Goal: Task Accomplishment & Management: Manage account settings

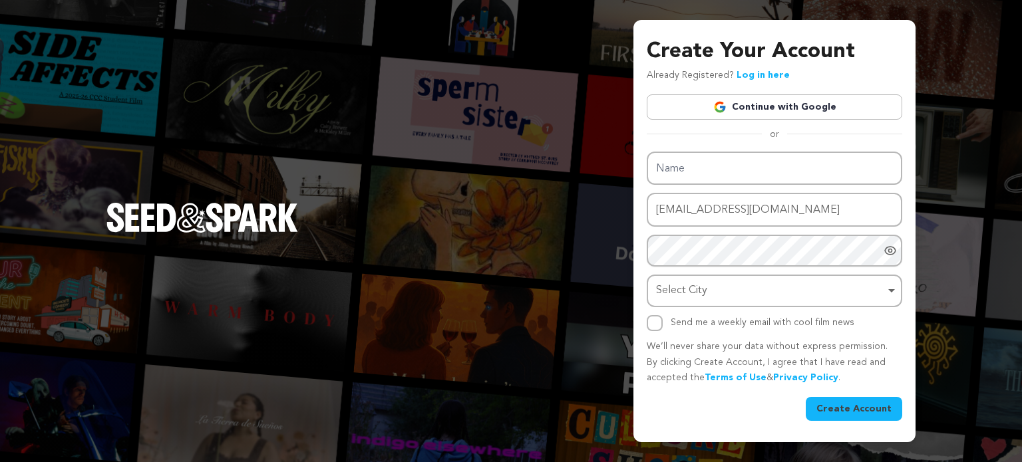
type input "arksclub5@gmail.com"
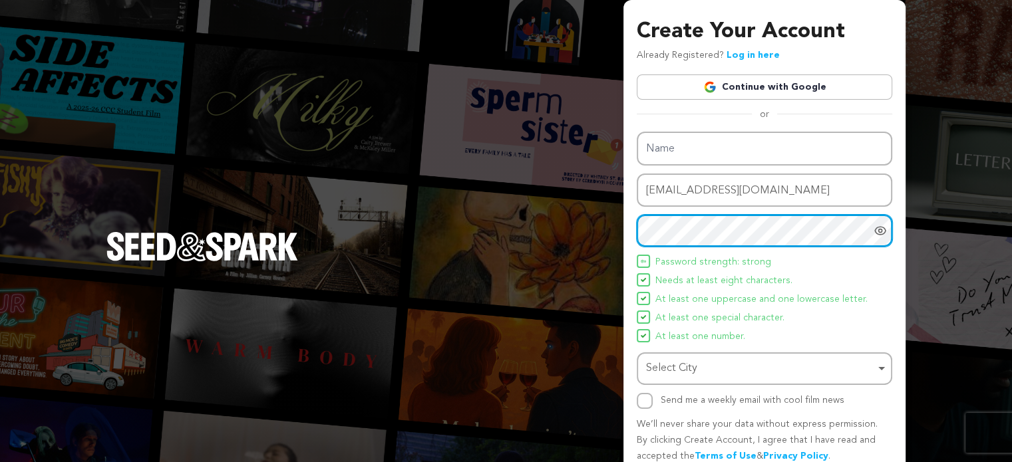
scroll to position [57, 0]
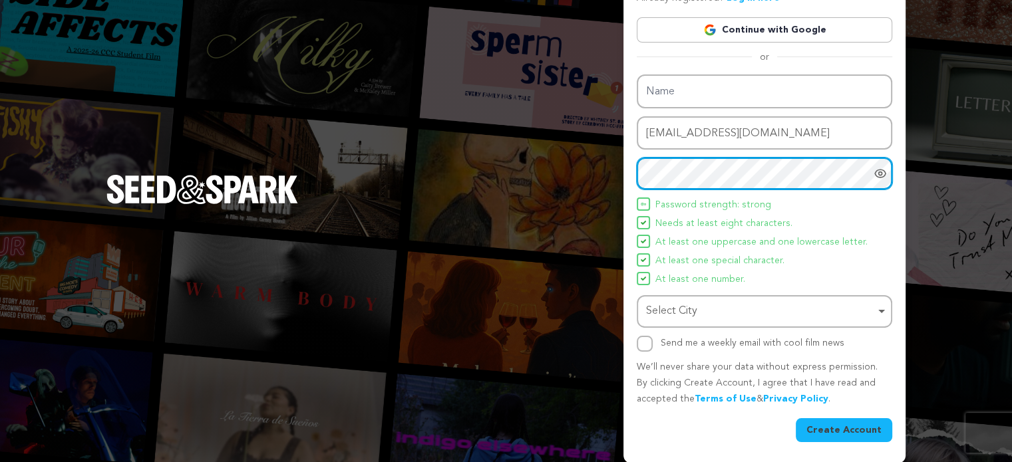
click at [685, 309] on div "Select City Remove item" at bounding box center [760, 311] width 229 height 19
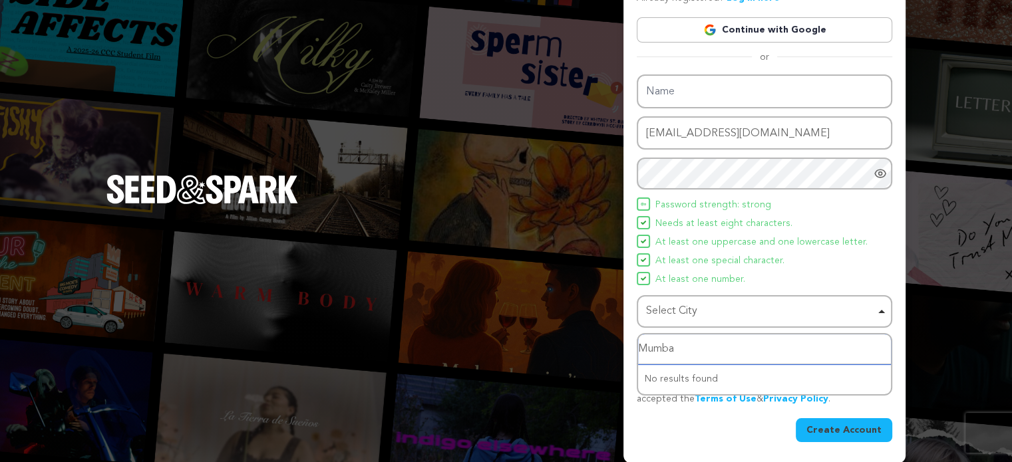
type input "[GEOGRAPHIC_DATA]"
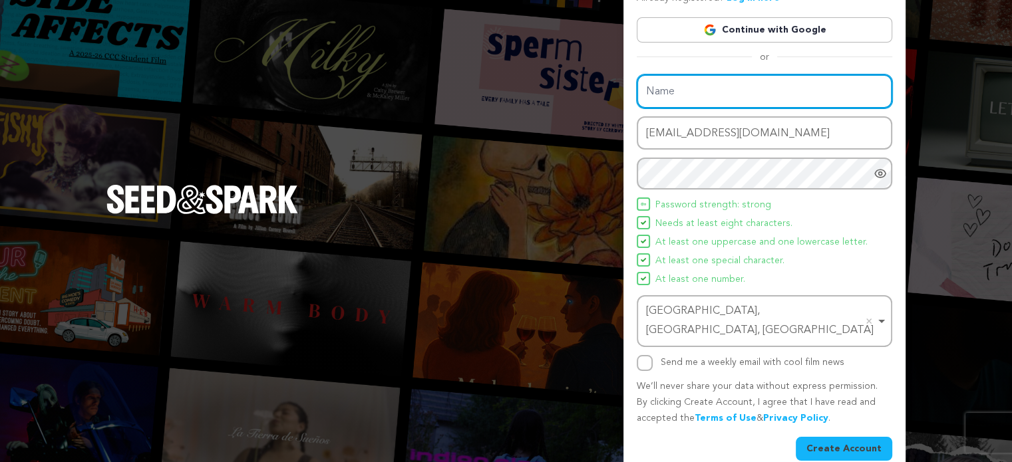
click at [671, 94] on input "Name" at bounding box center [764, 92] width 255 height 34
type input "ARKS"
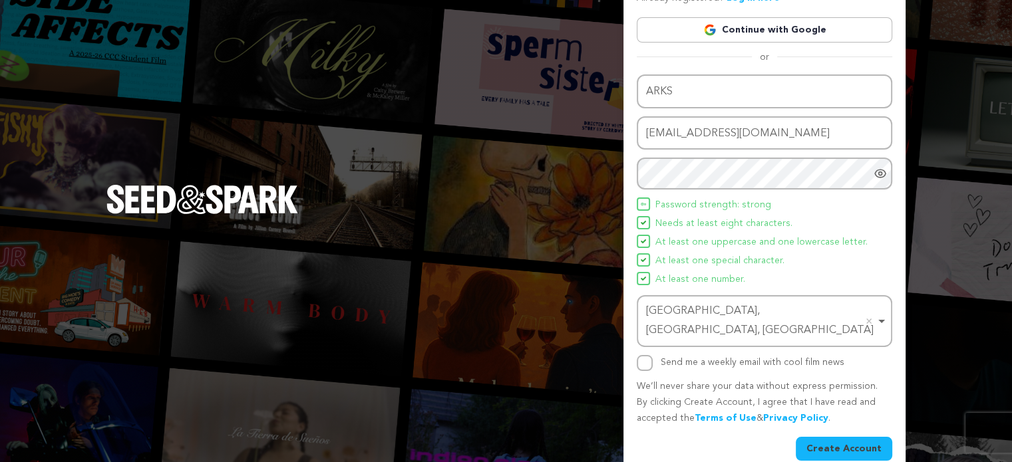
click at [820, 437] on button "Create Account" at bounding box center [844, 449] width 96 height 24
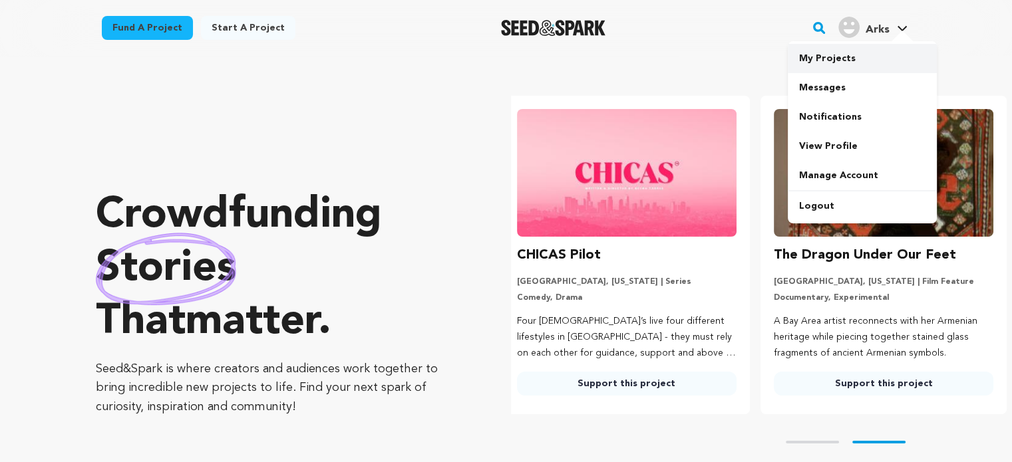
scroll to position [0, 267]
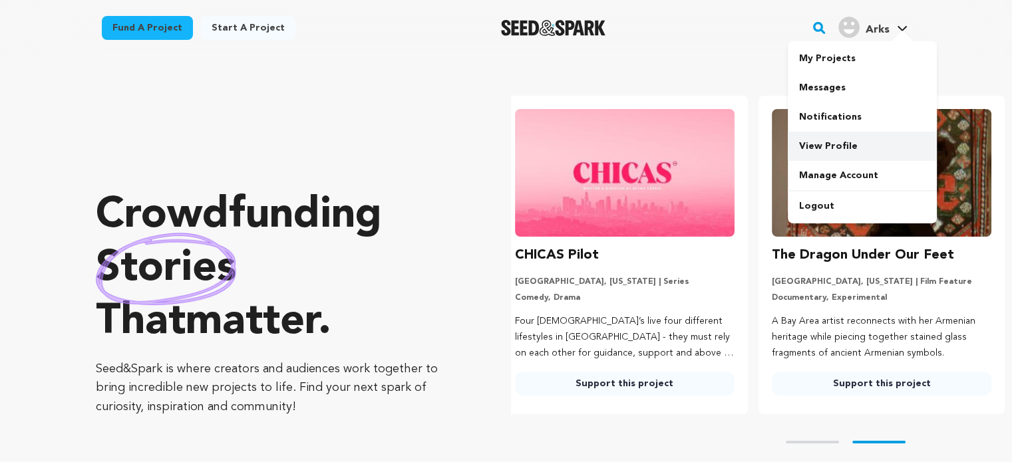
click at [822, 138] on link "View Profile" at bounding box center [862, 146] width 149 height 29
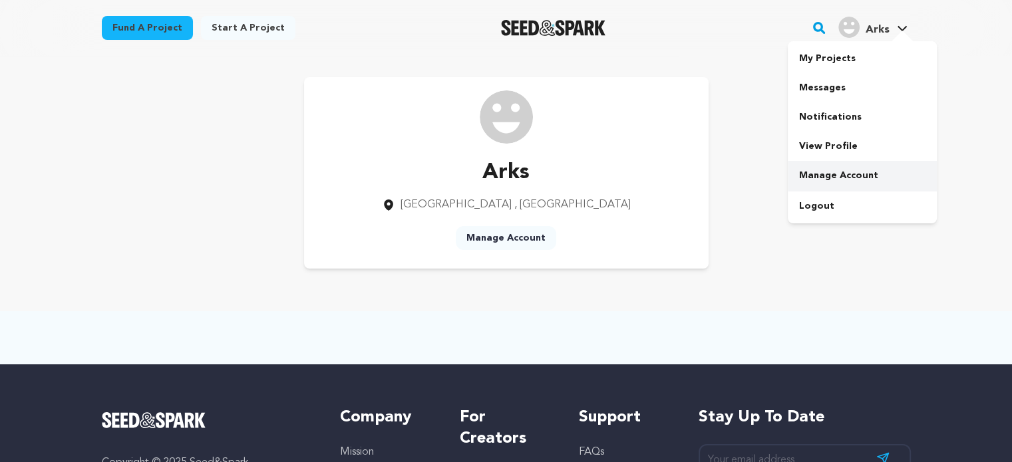
click at [854, 178] on link "Manage Account" at bounding box center [862, 175] width 149 height 29
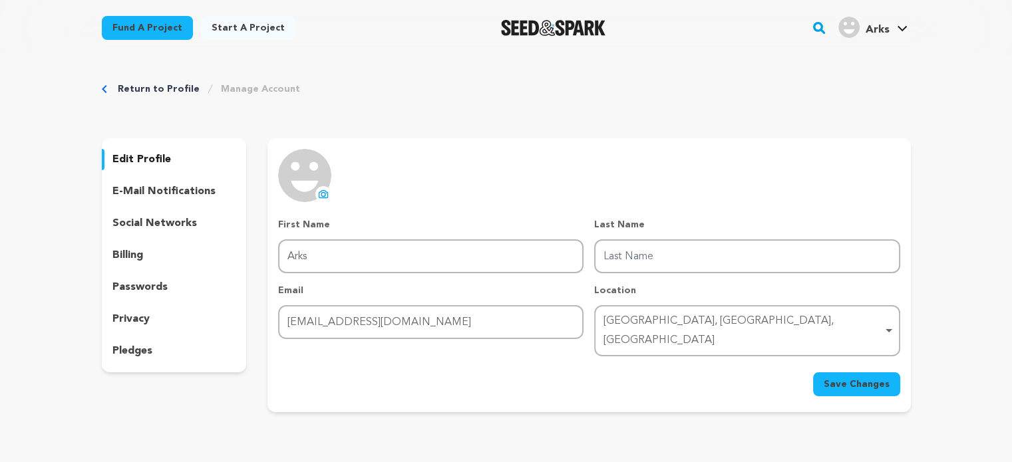
click at [313, 175] on img at bounding box center [304, 175] width 53 height 53
click at [321, 194] on icon at bounding box center [323, 195] width 5 height 4
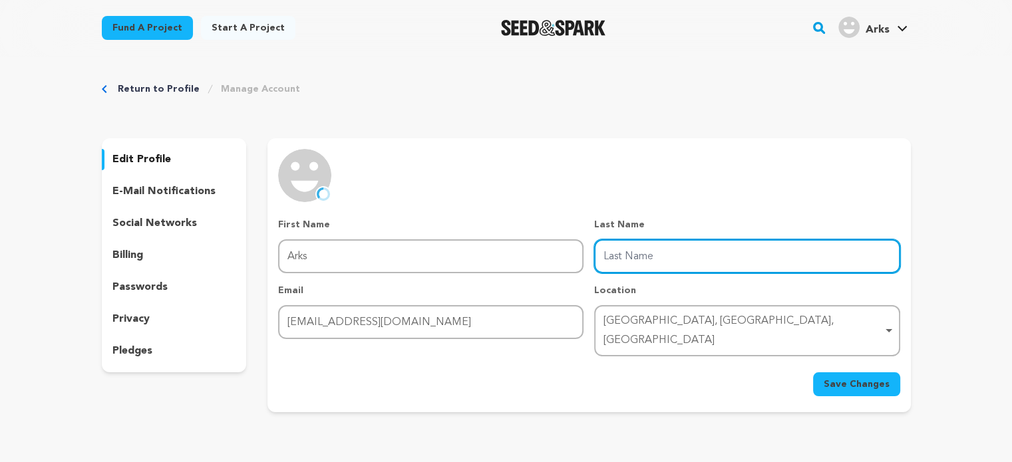
click at [628, 259] on input "Last Name" at bounding box center [746, 257] width 305 height 34
type input "Club"
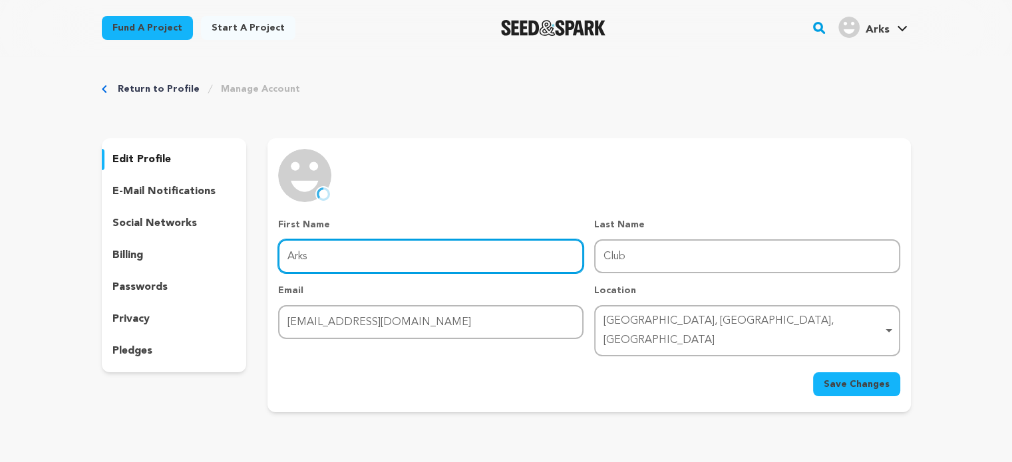
click at [462, 255] on input "Arks" at bounding box center [430, 257] width 305 height 34
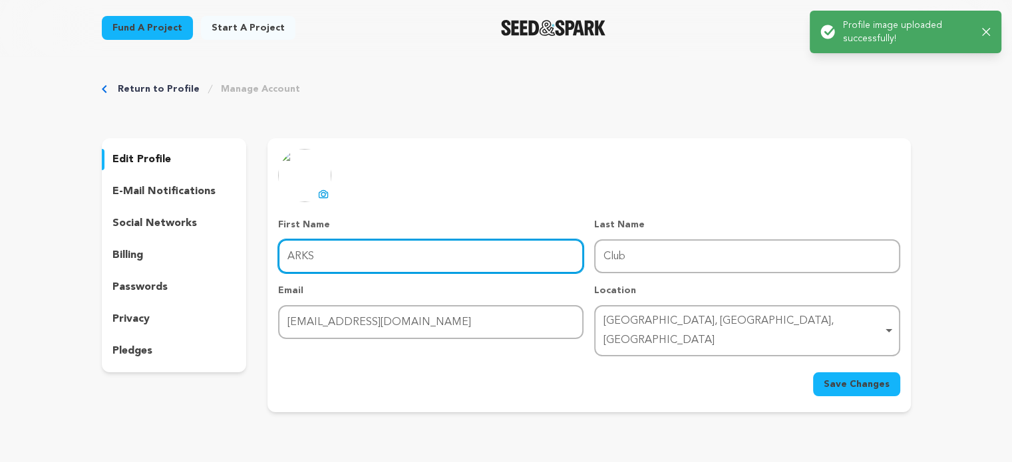
type input "ARKS"
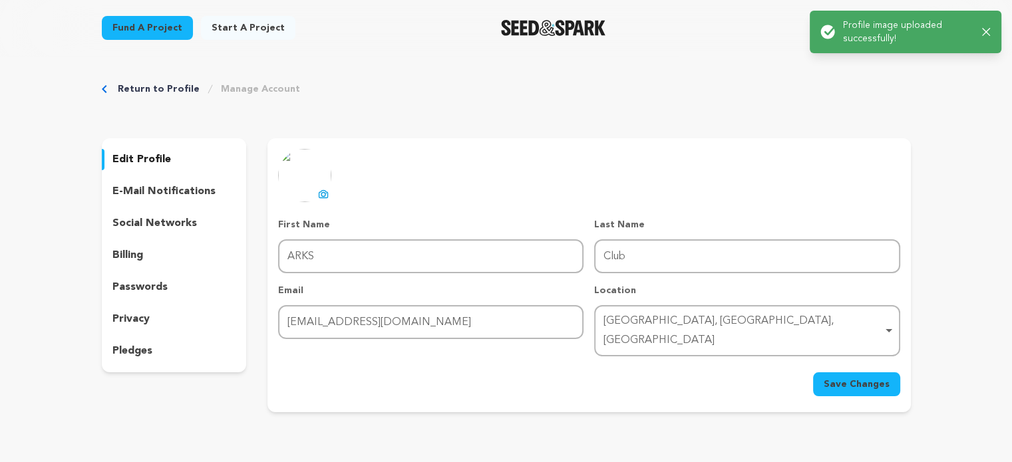
click at [828, 378] on span "Save Changes" at bounding box center [857, 384] width 66 height 13
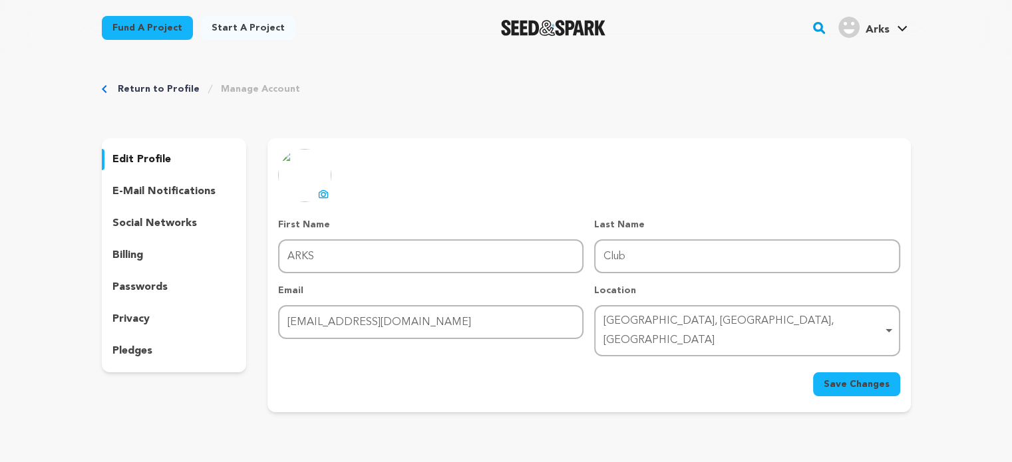
click at [157, 224] on p "social networks" at bounding box center [154, 224] width 84 height 16
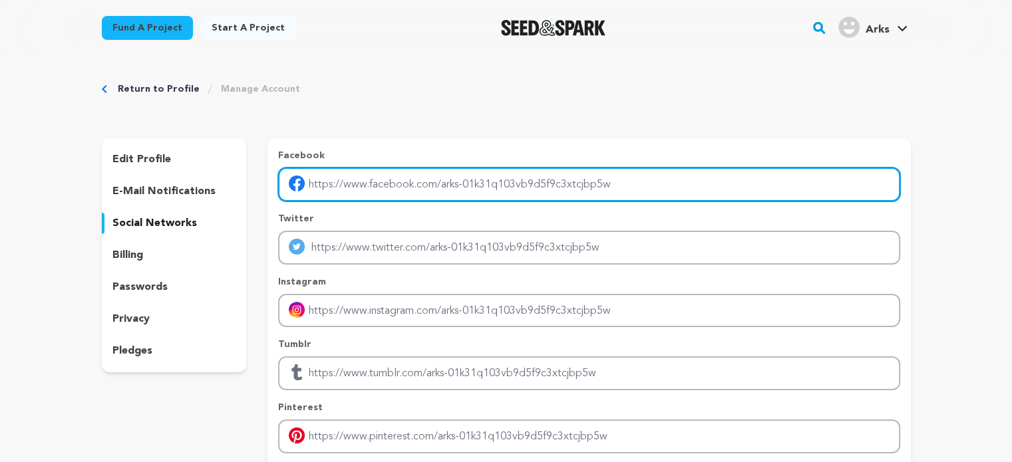
click at [367, 179] on input "Enter facebook profile link" at bounding box center [588, 185] width 621 height 34
paste input "https://www.facebook.com/ARKSstudio"
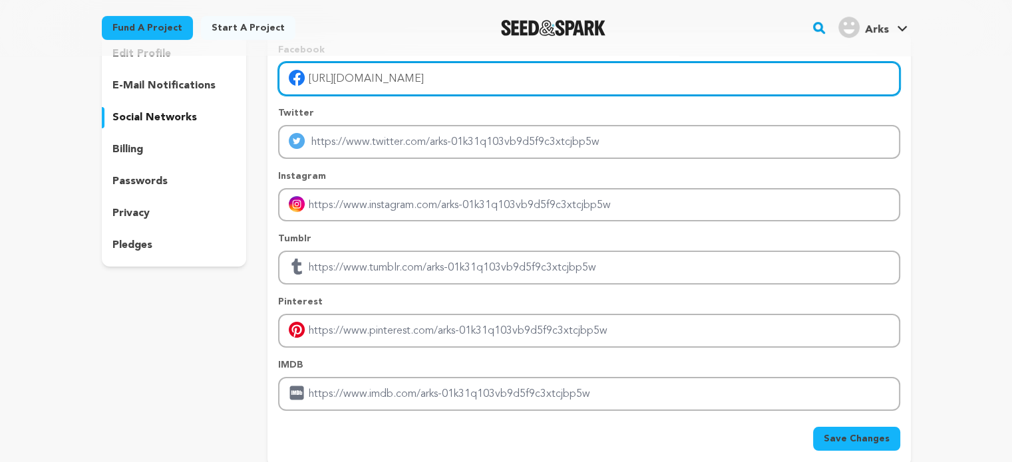
scroll to position [106, 0]
type input "https://www.facebook.com/ARKSstudio"
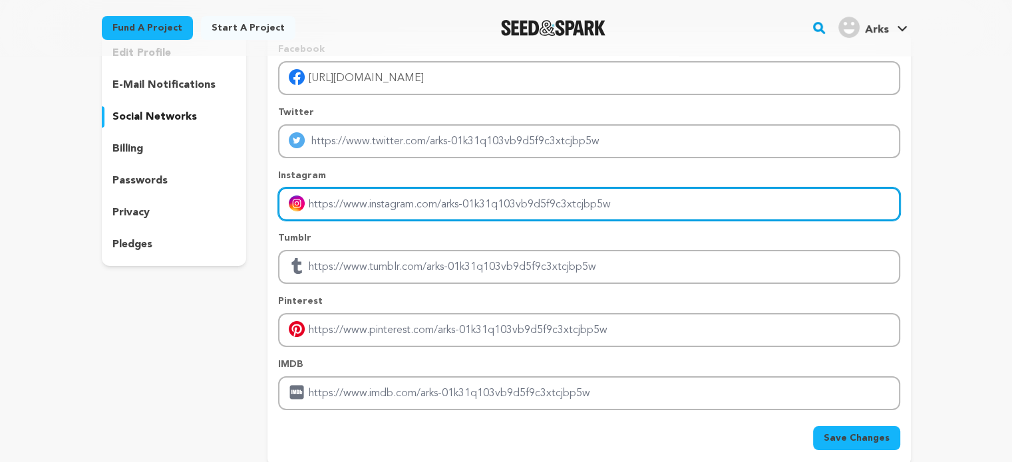
click at [365, 202] on input "Enter instagram handle link" at bounding box center [588, 205] width 621 height 34
paste input "https://www.instagram.com/arks"
type input "https://www.instagram.com/arks"
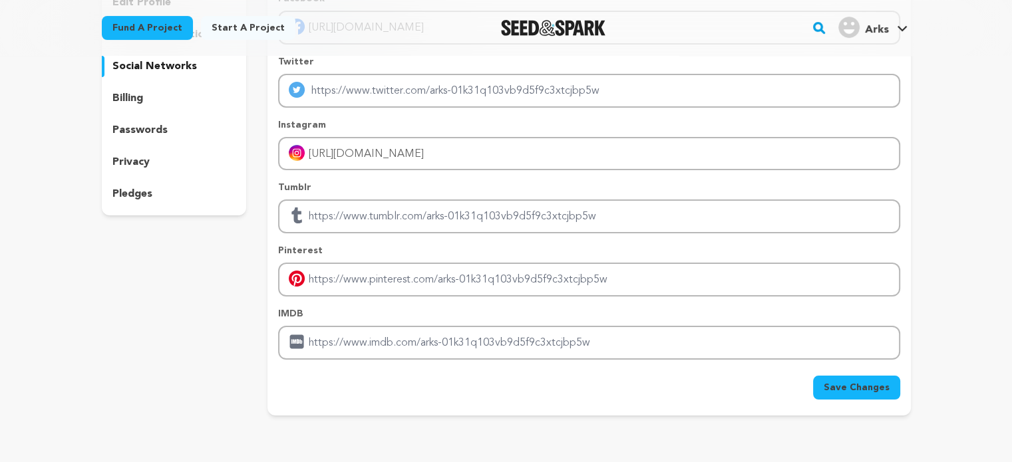
click at [857, 390] on span "Save Changes" at bounding box center [857, 387] width 66 height 13
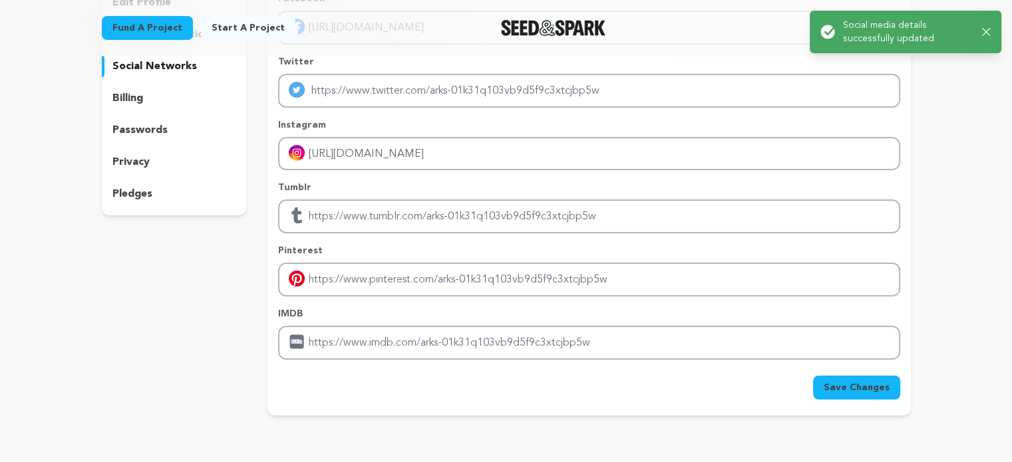
scroll to position [0, 0]
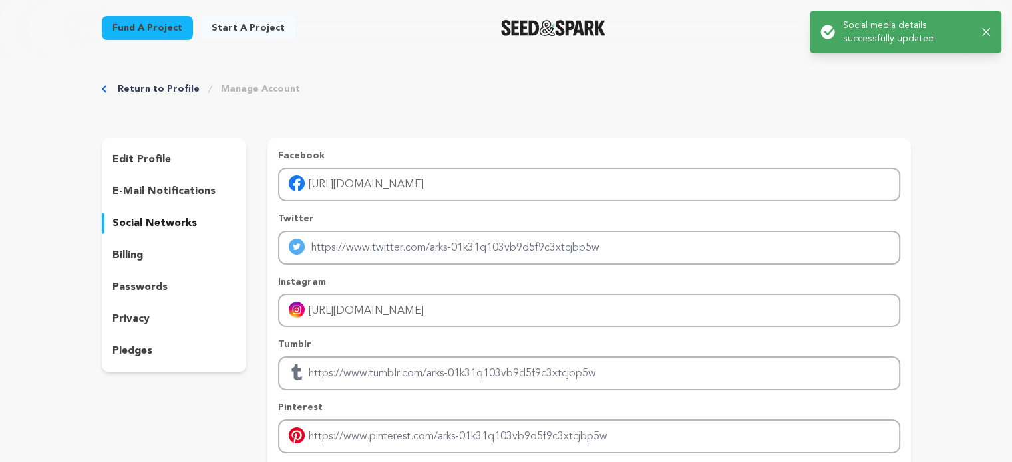
click at [490, 84] on div "Return to Profile Manage Account" at bounding box center [506, 89] width 809 height 13
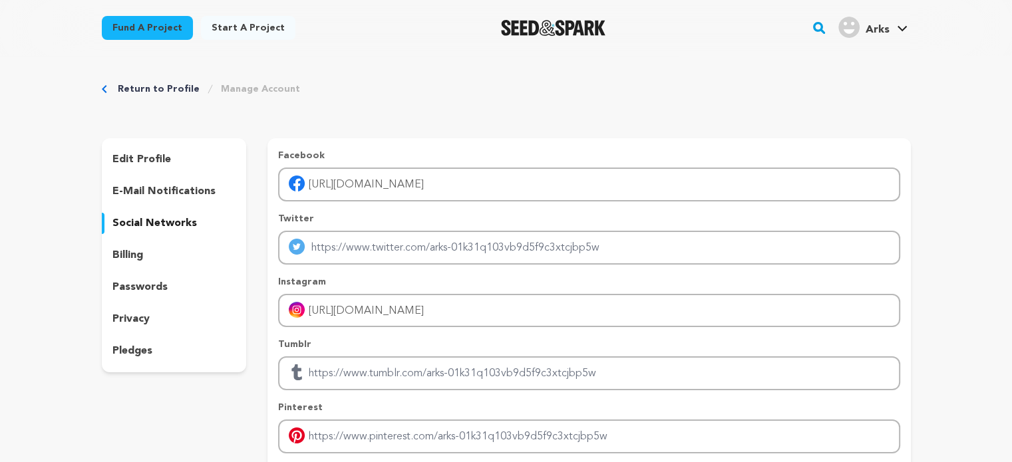
click at [884, 29] on span "Arks" at bounding box center [877, 30] width 24 height 11
